Goal: Task Accomplishment & Management: Use online tool/utility

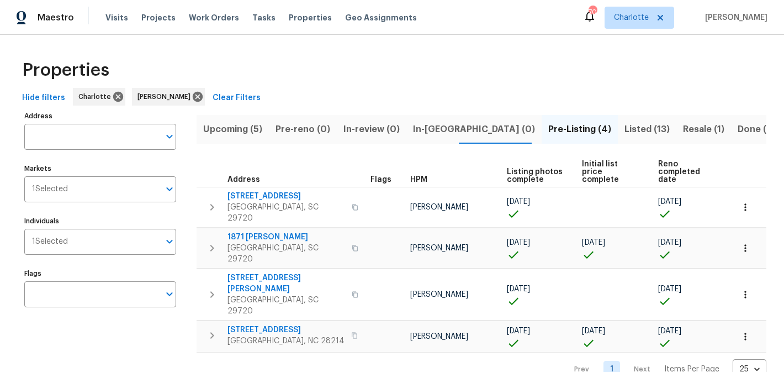
click at [225, 130] on span "Upcoming (5)" at bounding box center [232, 129] width 59 height 15
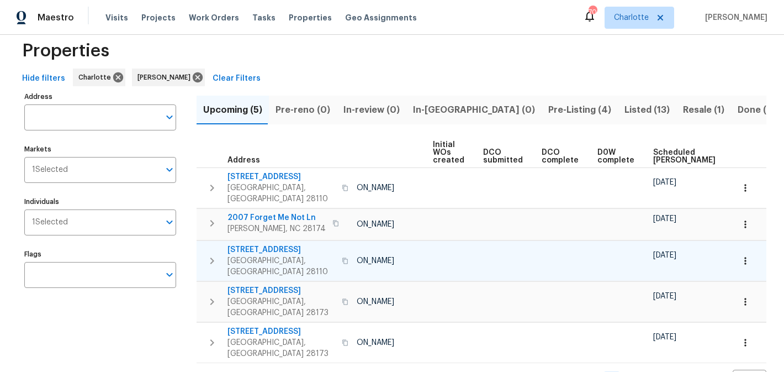
scroll to position [0, 132]
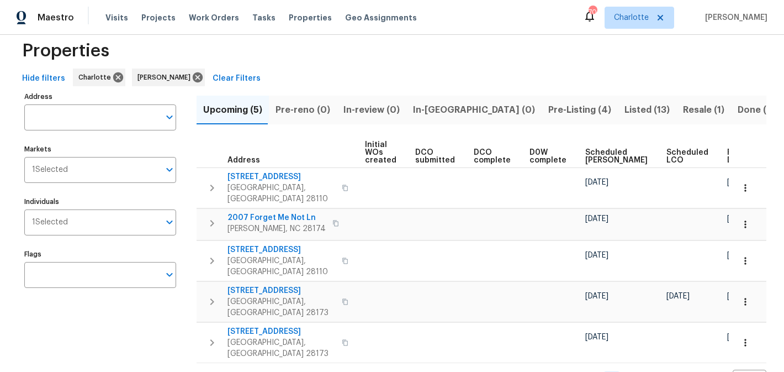
click at [549, 110] on span "Pre-Listing (4)" at bounding box center [580, 109] width 63 height 15
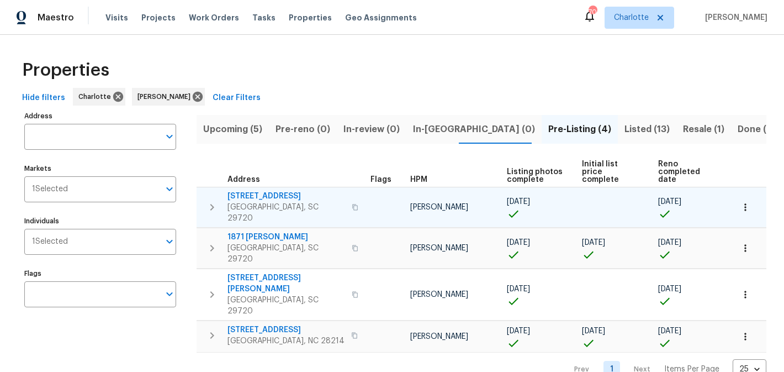
click at [269, 191] on span "4131 Doe Ridge Ln" at bounding box center [287, 196] width 118 height 11
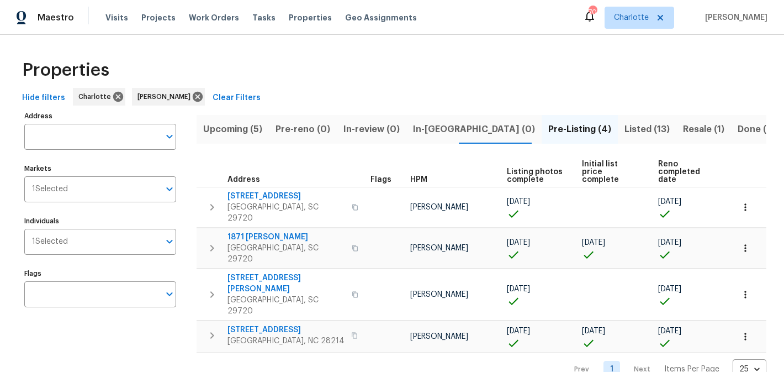
click at [625, 128] on span "Listed (13)" at bounding box center [647, 129] width 45 height 15
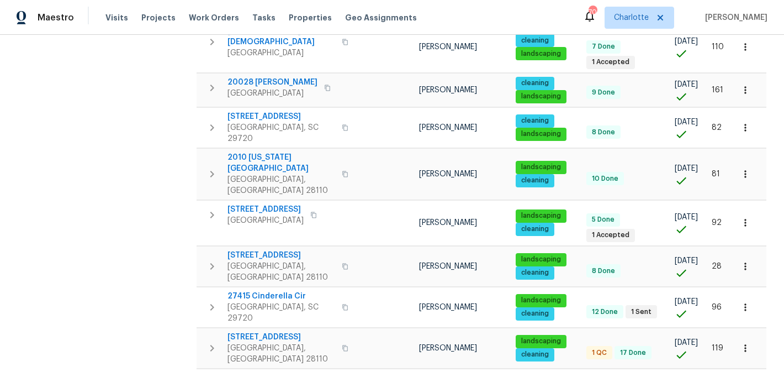
scroll to position [328, 0]
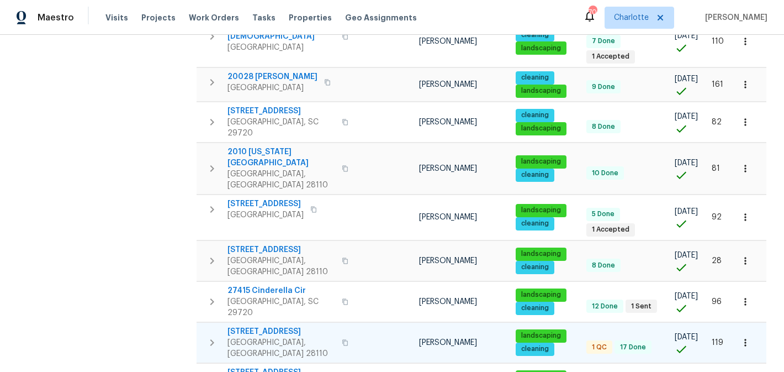
click at [254, 326] on span "3203 Oakdale Dr" at bounding box center [282, 331] width 108 height 11
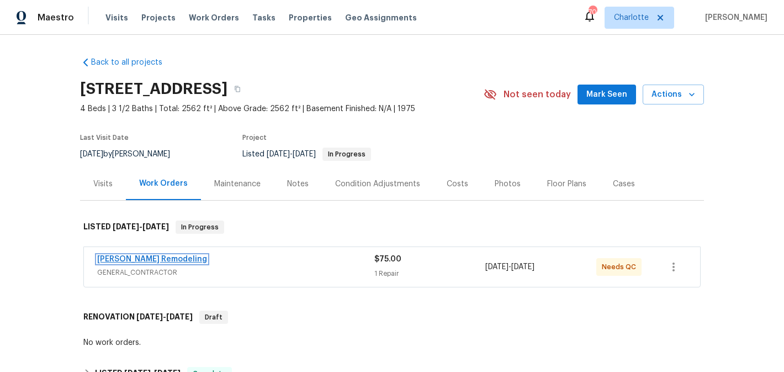
click at [123, 256] on link "Pino Remodeling" at bounding box center [152, 259] width 110 height 8
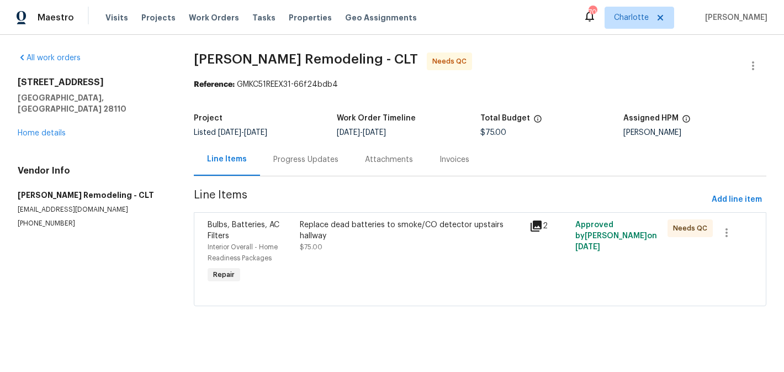
click at [292, 160] on div "Progress Updates" at bounding box center [305, 159] width 65 height 11
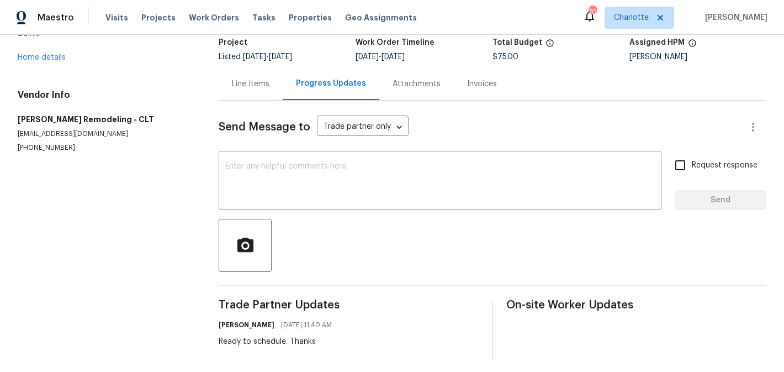
scroll to position [82, 0]
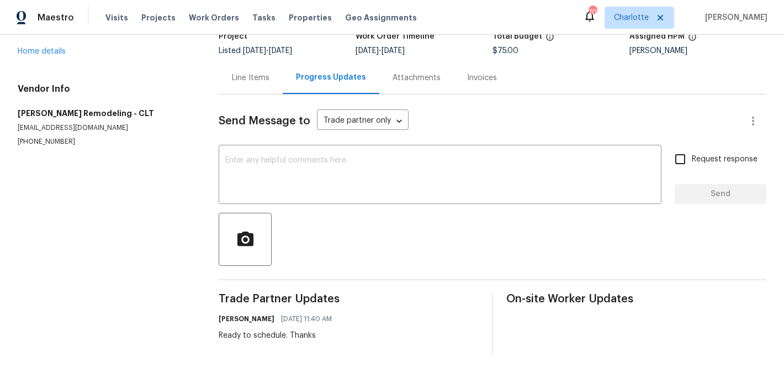
click at [256, 76] on div "Line Items" at bounding box center [251, 77] width 38 height 11
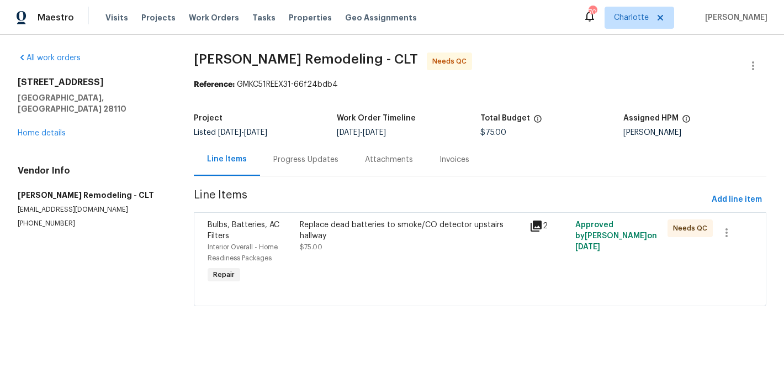
click at [449, 238] on div "Replace dead batteries to smoke/CO detector upstairs hallway" at bounding box center [411, 230] width 223 height 22
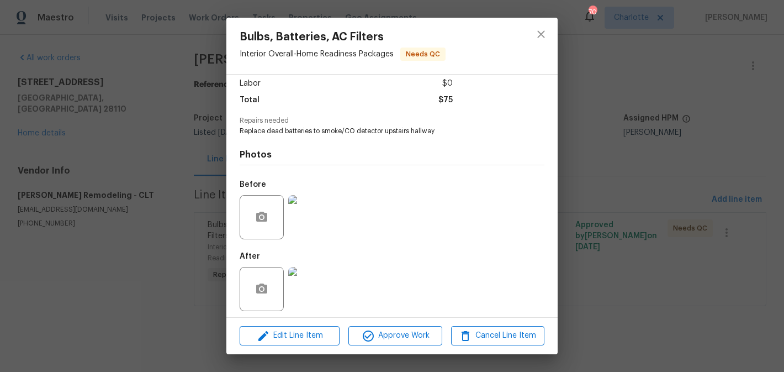
scroll to position [81, 0]
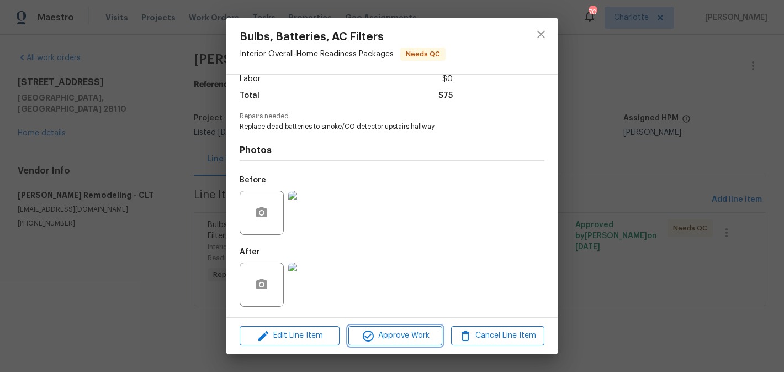
click at [433, 333] on span "Approve Work" at bounding box center [395, 336] width 87 height 14
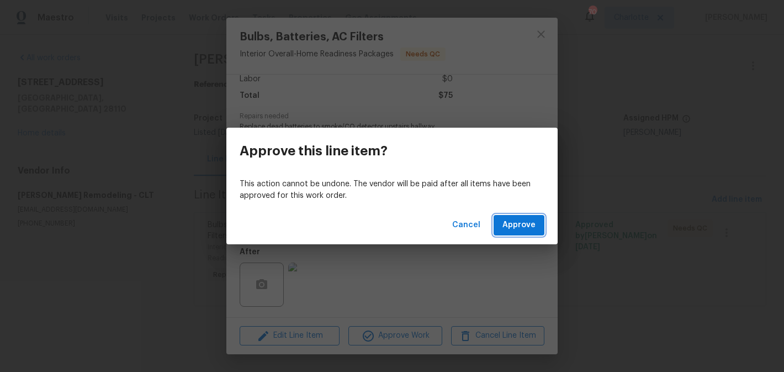
click at [529, 227] on span "Approve" at bounding box center [519, 225] width 33 height 14
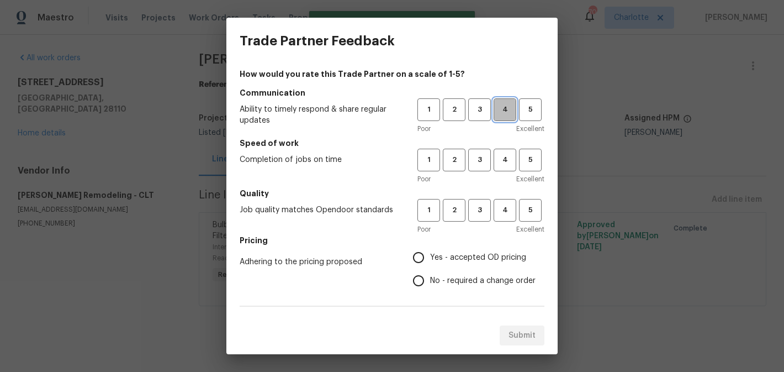
click at [511, 99] on button "4" at bounding box center [505, 109] width 23 height 23
click at [510, 155] on span "4" at bounding box center [505, 160] width 20 height 13
click at [509, 205] on span "4" at bounding box center [505, 210] width 20 height 13
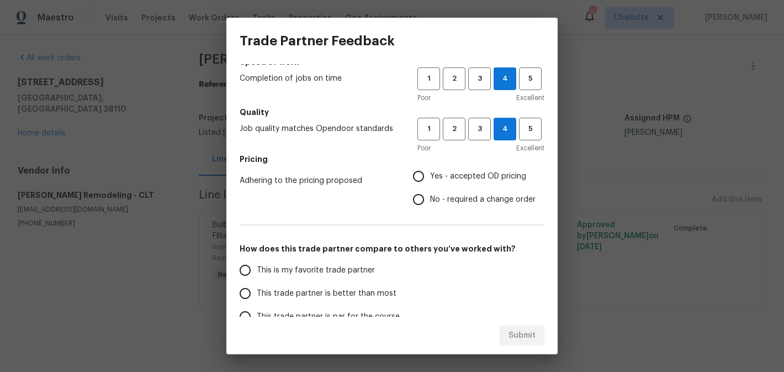
click at [486, 177] on span "Yes - accepted OD pricing" at bounding box center [478, 177] width 96 height 12
click at [430, 177] on input "Yes - accepted OD pricing" at bounding box center [418, 176] width 23 height 23
radio input "true"
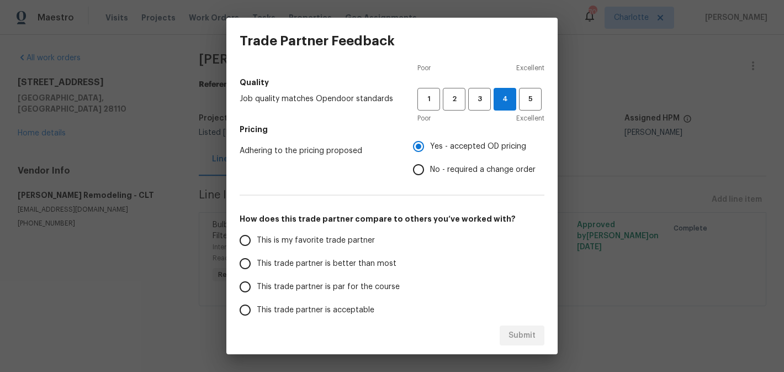
scroll to position [189, 0]
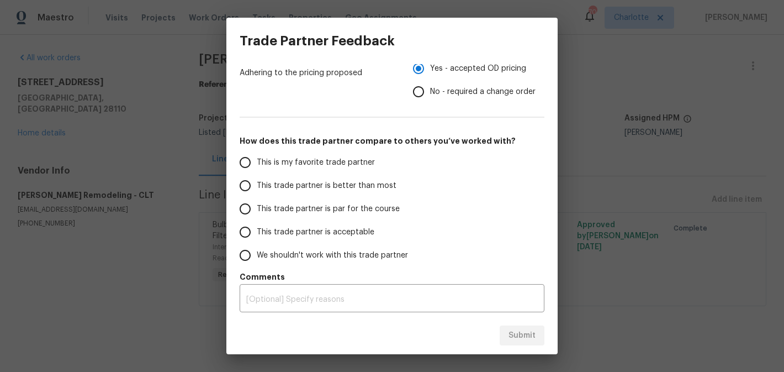
click at [288, 186] on span "This trade partner is better than most" at bounding box center [327, 186] width 140 height 12
click at [257, 186] on input "This trade partner is better than most" at bounding box center [245, 185] width 23 height 23
click at [524, 337] on span "Submit" at bounding box center [522, 336] width 27 height 14
radio input "true"
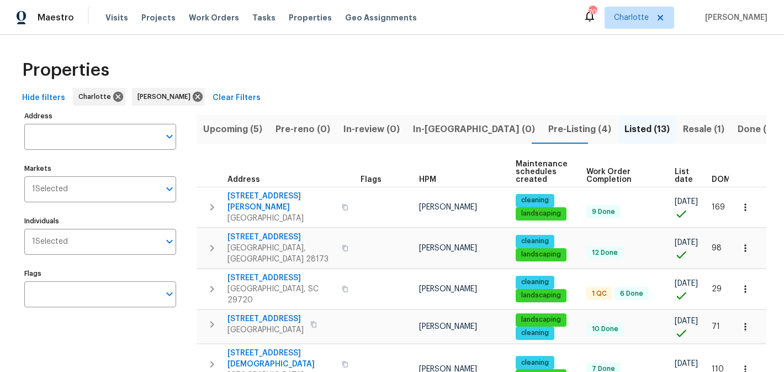
click at [683, 127] on span "Resale (1)" at bounding box center [703, 129] width 41 height 15
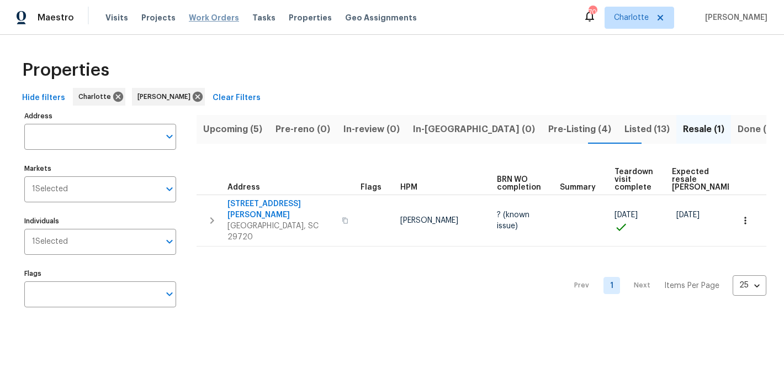
click at [197, 13] on span "Work Orders" at bounding box center [214, 17] width 50 height 11
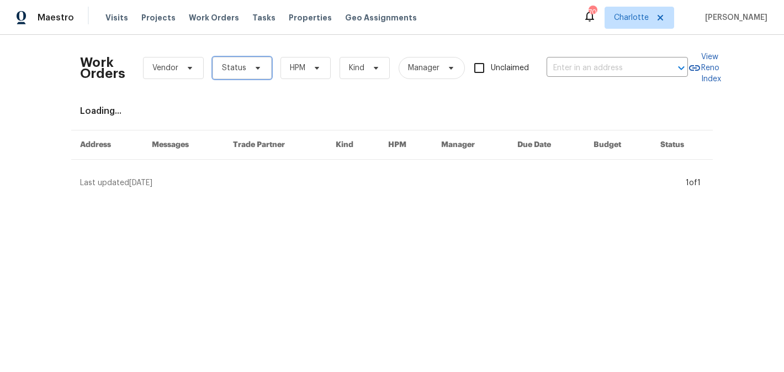
click at [255, 66] on icon at bounding box center [258, 68] width 9 height 9
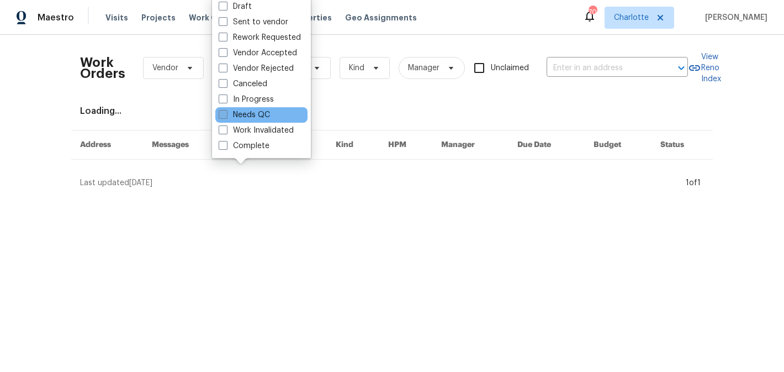
click at [255, 113] on label "Needs QC" at bounding box center [244, 114] width 51 height 11
click at [226, 113] on input "Needs QC" at bounding box center [222, 112] width 7 height 7
checkbox input "true"
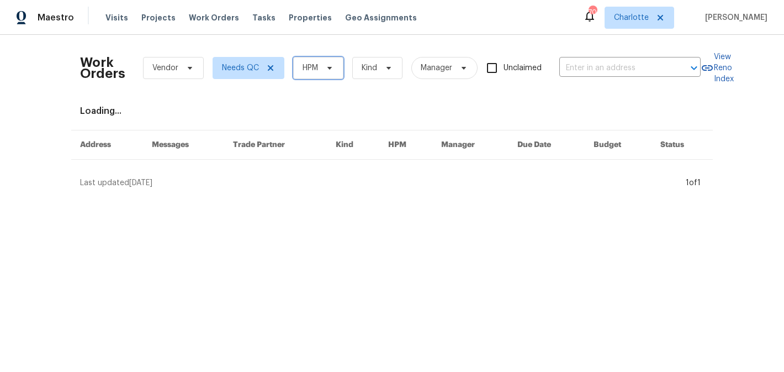
click at [320, 64] on span "HPM" at bounding box center [318, 68] width 50 height 22
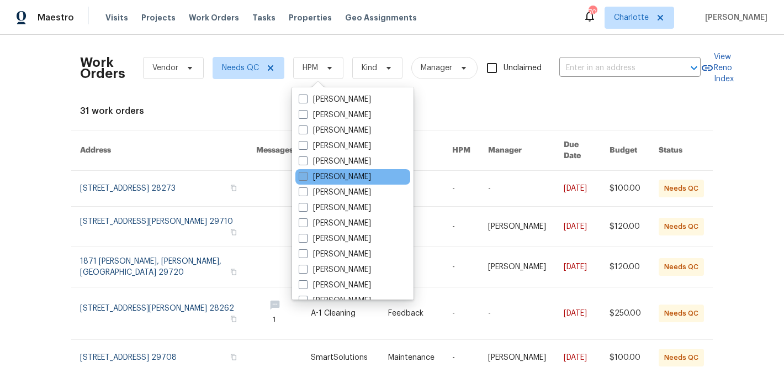
scroll to position [137, 0]
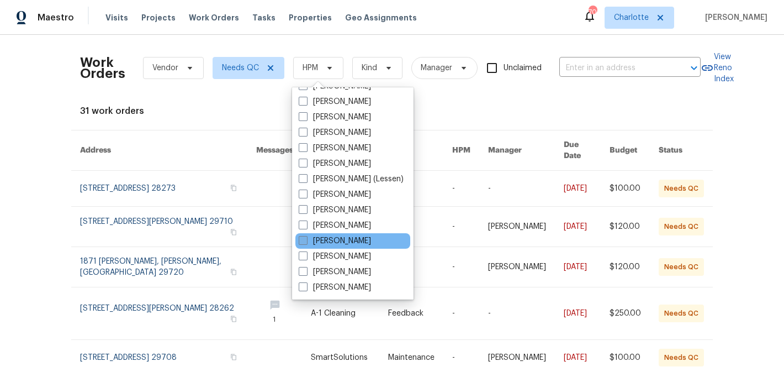
click at [346, 244] on label "[PERSON_NAME]" at bounding box center [335, 240] width 72 height 11
click at [306, 242] on input "[PERSON_NAME]" at bounding box center [302, 238] width 7 height 7
checkbox input "true"
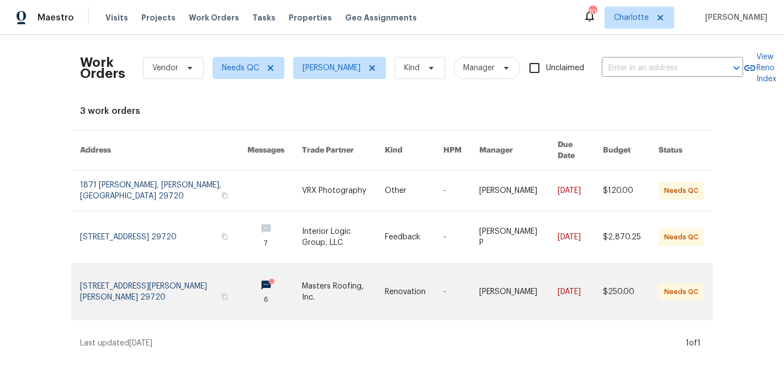
click at [348, 276] on link at bounding box center [343, 291] width 83 height 56
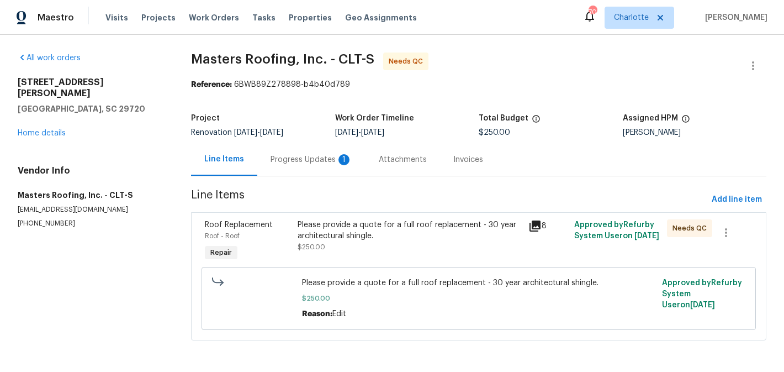
click at [360, 241] on div "Please provide a quote for a full roof replacement - 30 year architectural shin…" at bounding box center [410, 230] width 224 height 22
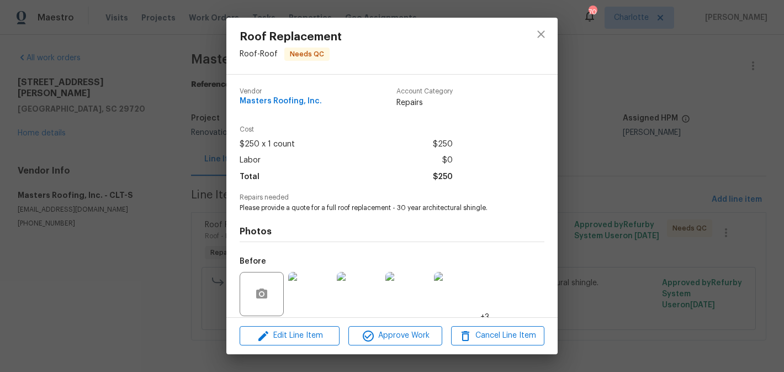
scroll to position [81, 0]
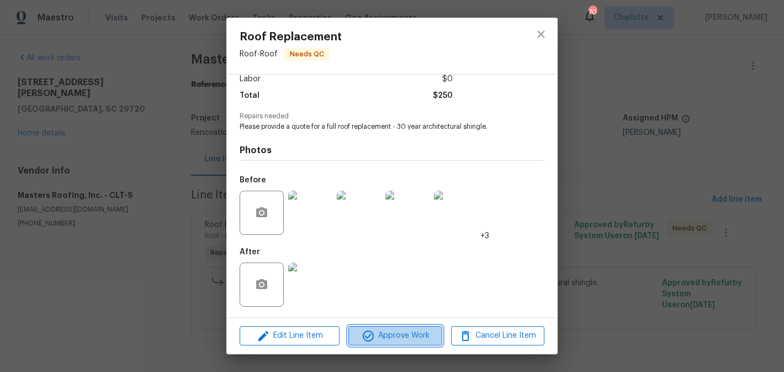
click at [408, 333] on span "Approve Work" at bounding box center [395, 336] width 87 height 14
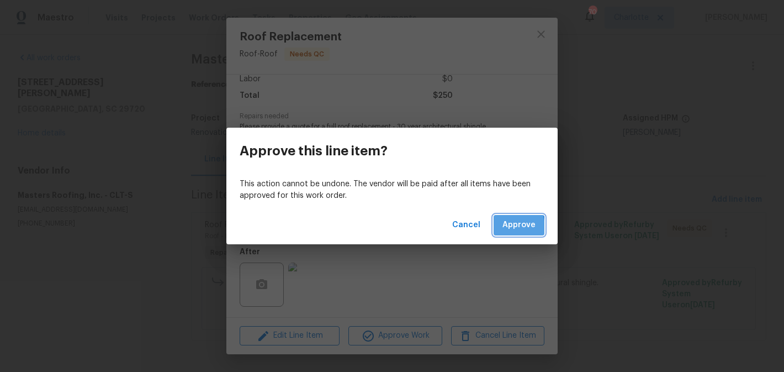
click at [499, 228] on button "Approve" at bounding box center [519, 225] width 51 height 20
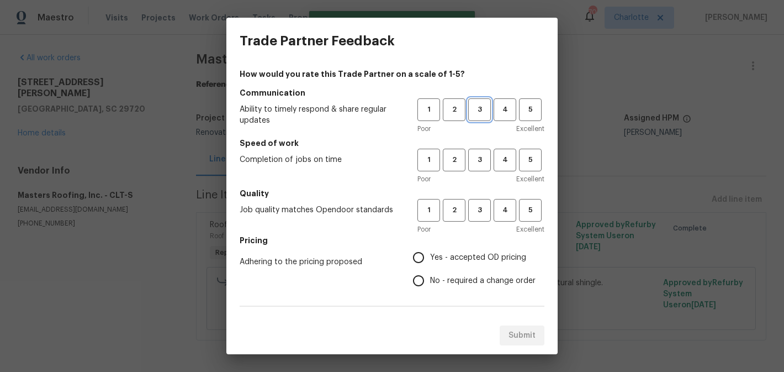
click at [478, 115] on span "3" at bounding box center [480, 109] width 20 height 13
click at [486, 167] on button "3" at bounding box center [479, 160] width 23 height 23
click at [487, 198] on h5 "Quality" at bounding box center [392, 193] width 305 height 11
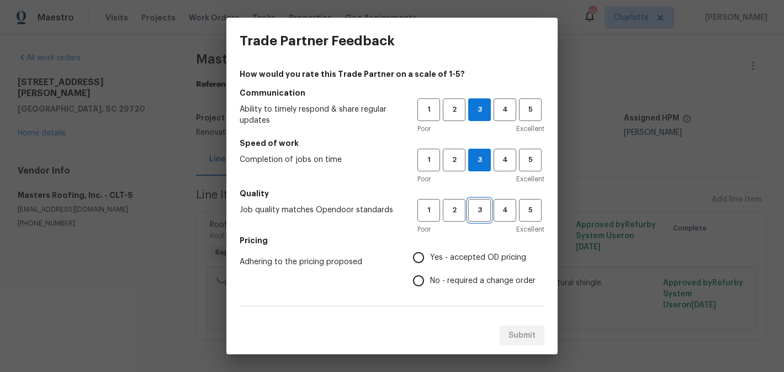
click at [486, 208] on span "3" at bounding box center [480, 210] width 20 height 13
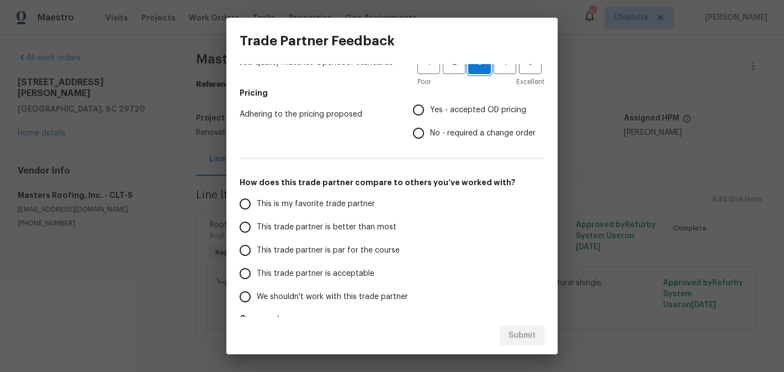
scroll to position [148, 0]
click at [425, 133] on input "No - required a change order" at bounding box center [418, 132] width 23 height 23
radio input "true"
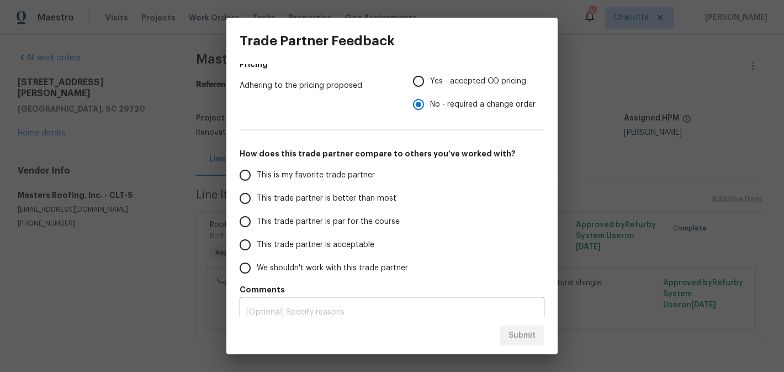
scroll to position [189, 0]
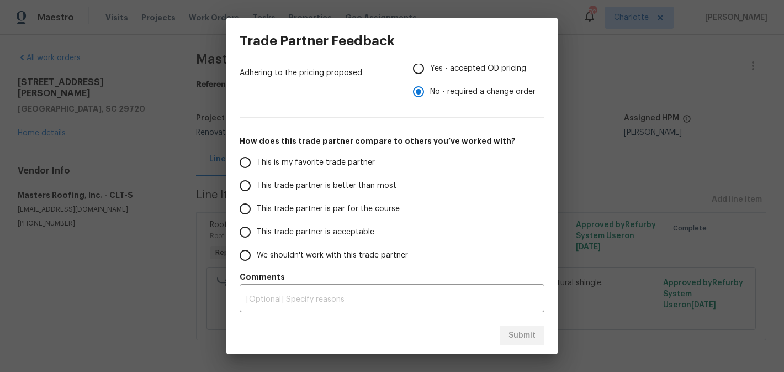
click at [357, 185] on span "This trade partner is better than most" at bounding box center [327, 186] width 140 height 12
click at [257, 185] on input "This trade partner is better than most" at bounding box center [245, 185] width 23 height 23
click at [514, 335] on span "Submit" at bounding box center [522, 336] width 27 height 14
radio input "true"
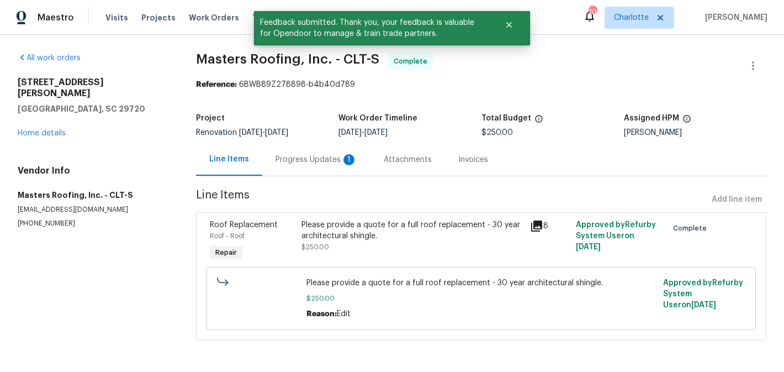
click at [305, 156] on div "Progress Updates 1" at bounding box center [317, 159] width 82 height 11
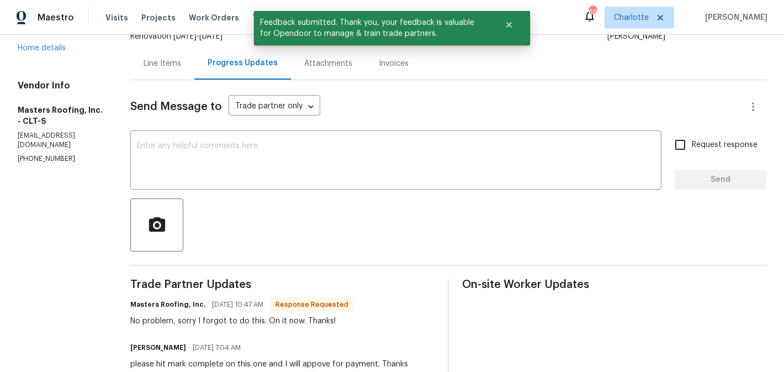
scroll to position [76, 0]
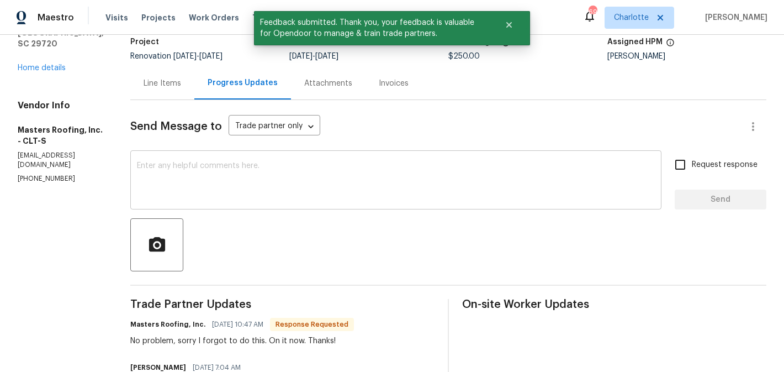
click at [267, 201] on div "x ​" at bounding box center [395, 181] width 531 height 56
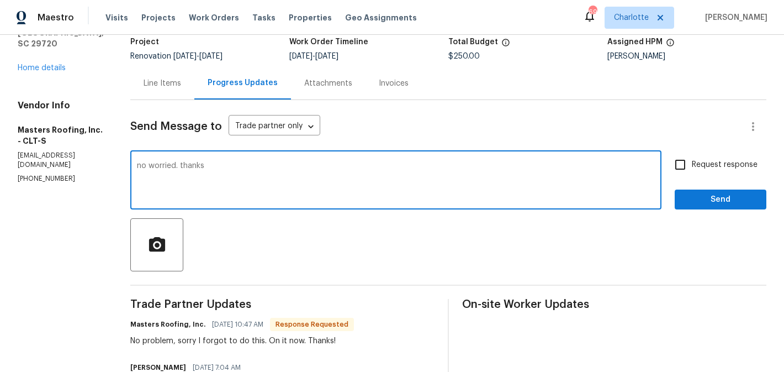
type textarea "no worried. thanks"
click at [692, 161] on input "Request response" at bounding box center [680, 164] width 23 height 23
checkbox input "true"
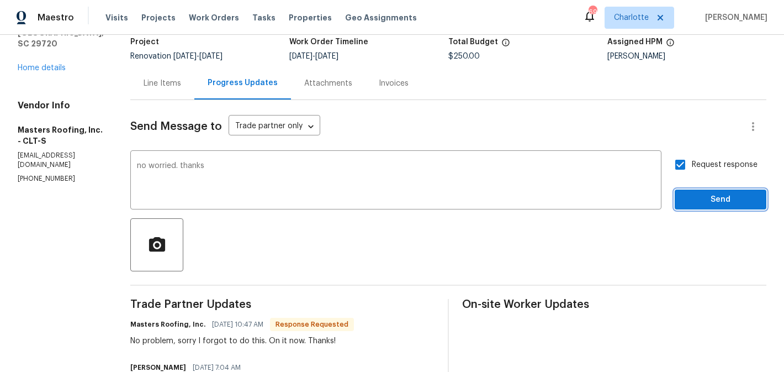
click at [699, 202] on span "Send" at bounding box center [721, 200] width 74 height 14
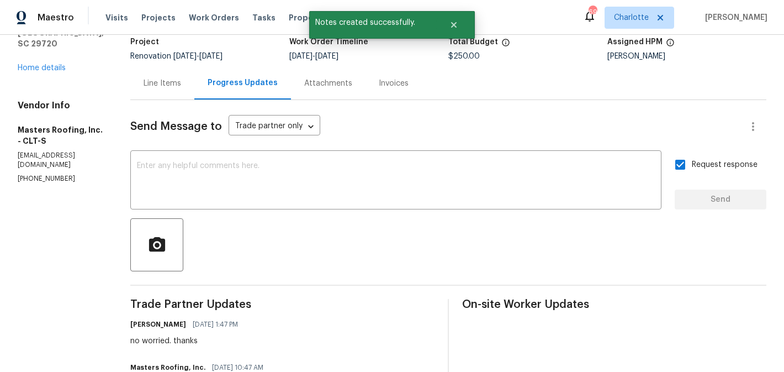
scroll to position [0, 0]
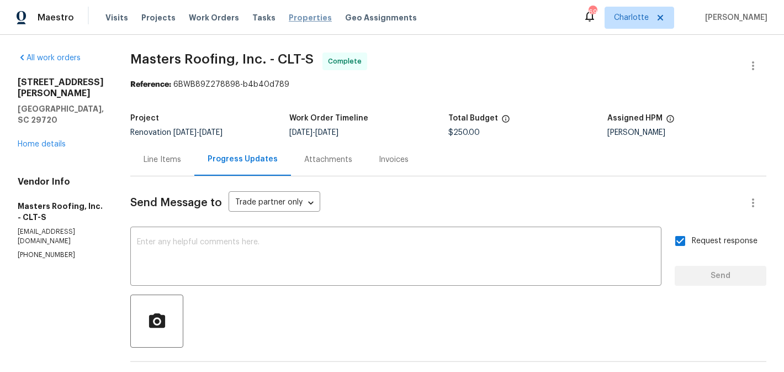
click at [289, 17] on span "Properties" at bounding box center [310, 17] width 43 height 11
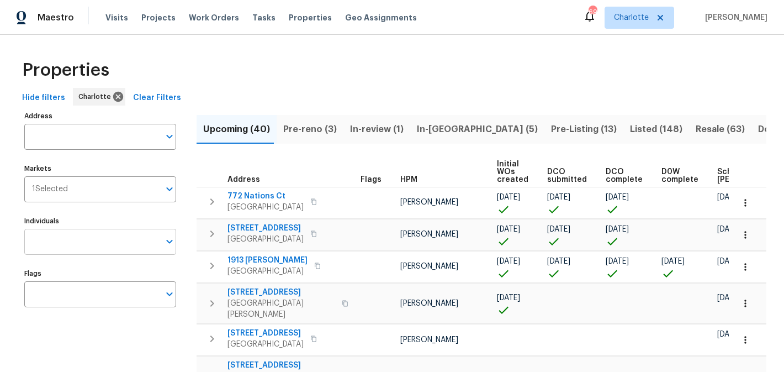
click at [81, 241] on input "Individuals" at bounding box center [91, 242] width 135 height 26
type input "matthew"
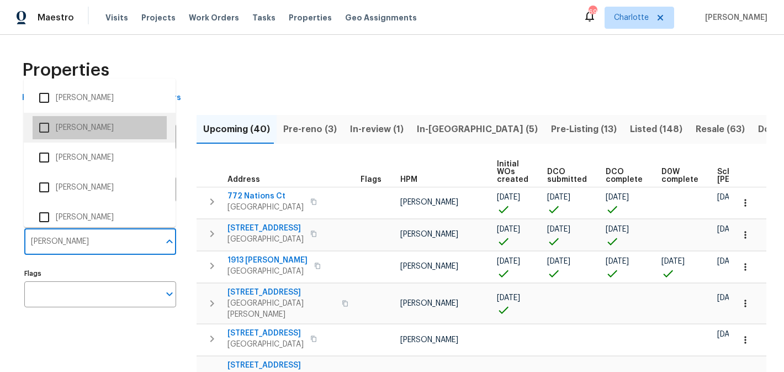
click at [91, 125] on li "[PERSON_NAME]" at bounding box center [100, 127] width 134 height 23
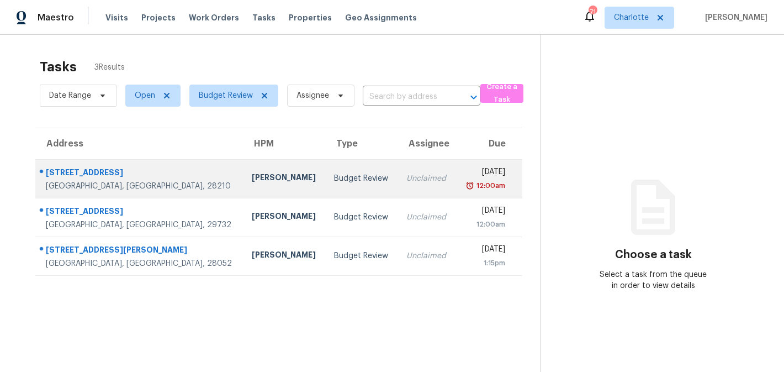
click at [325, 186] on td "Budget Review" at bounding box center [361, 178] width 72 height 39
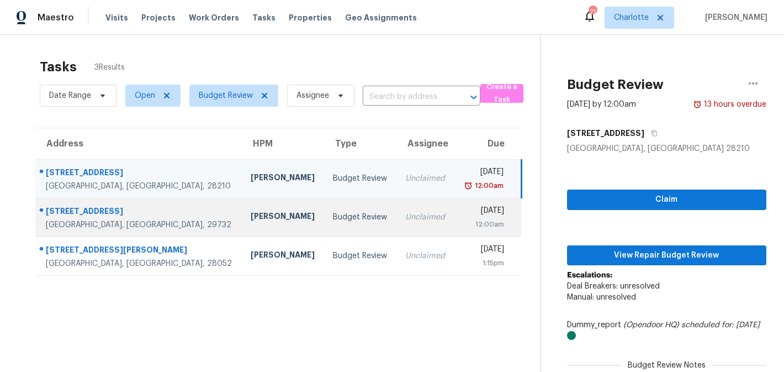
click at [325, 214] on td "Budget Review" at bounding box center [360, 217] width 72 height 39
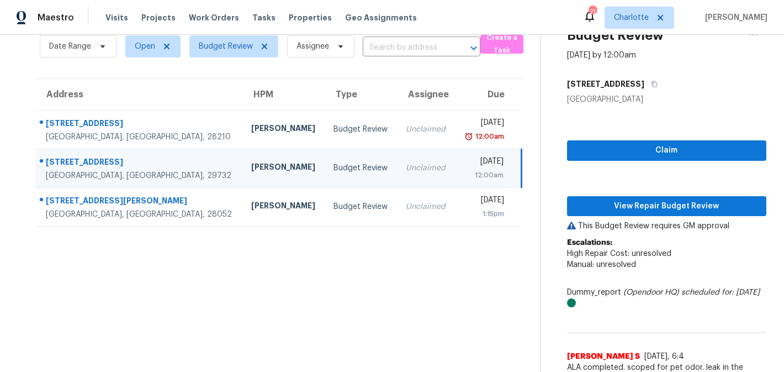
scroll to position [67, 0]
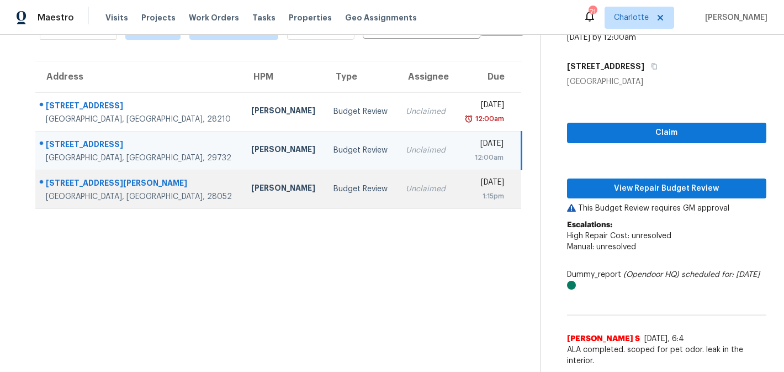
click at [455, 204] on td "[DATE] 1:15pm" at bounding box center [488, 189] width 66 height 39
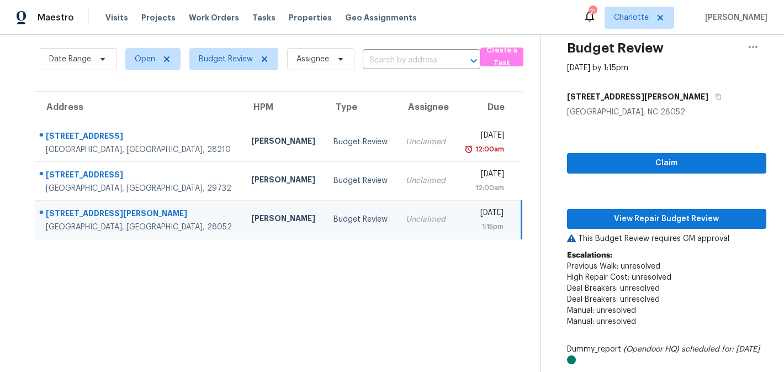
scroll to position [0, 0]
